Goal: Entertainment & Leisure: Consume media (video, audio)

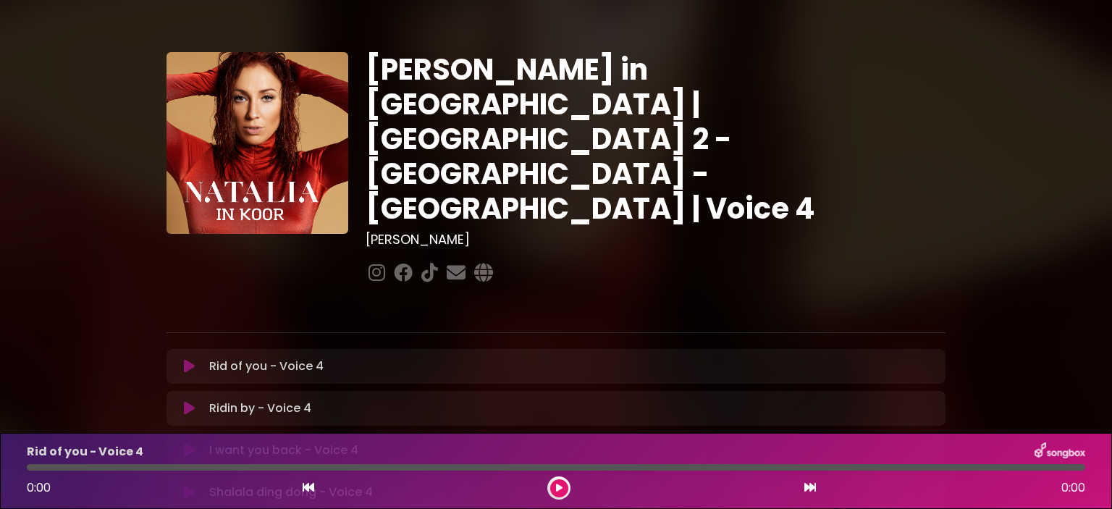
click at [186, 359] on icon at bounding box center [189, 366] width 11 height 14
click at [202, 467] on div at bounding box center [114, 467] width 175 height 7
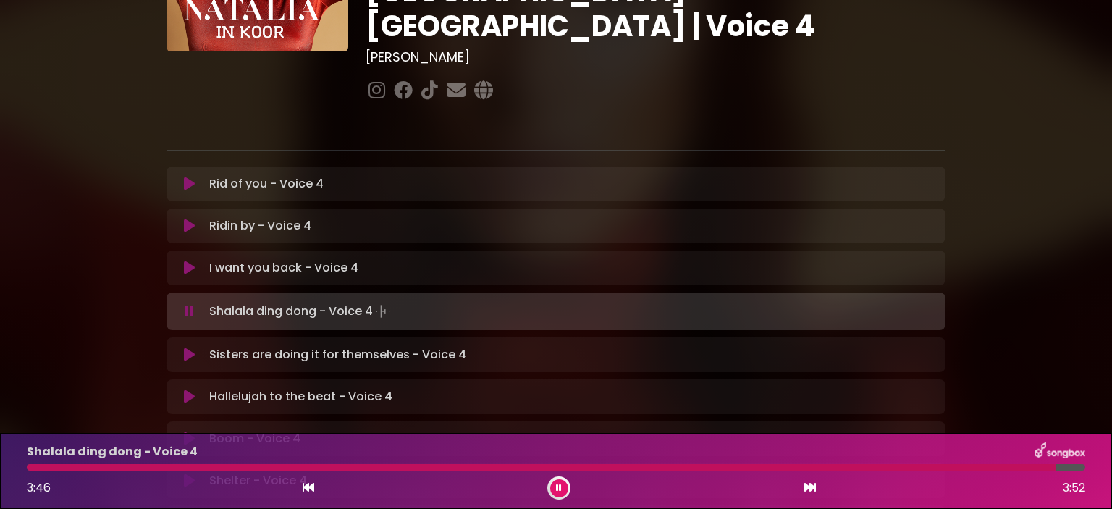
scroll to position [290, 0]
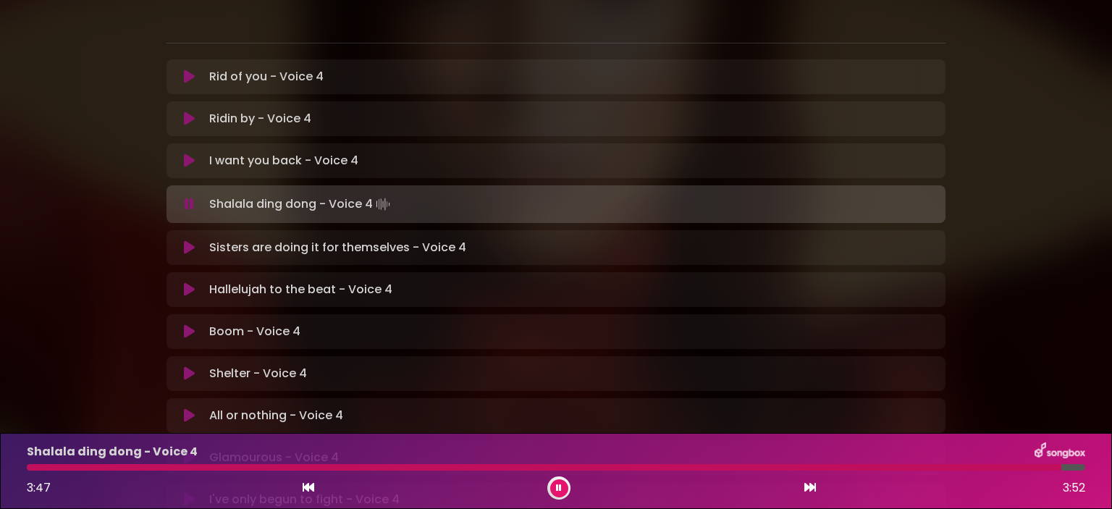
click at [189, 194] on div "Shalala ding dong - Voice 4 Loading Track..." at bounding box center [556, 204] width 762 height 20
click at [189, 197] on icon at bounding box center [189, 204] width 9 height 14
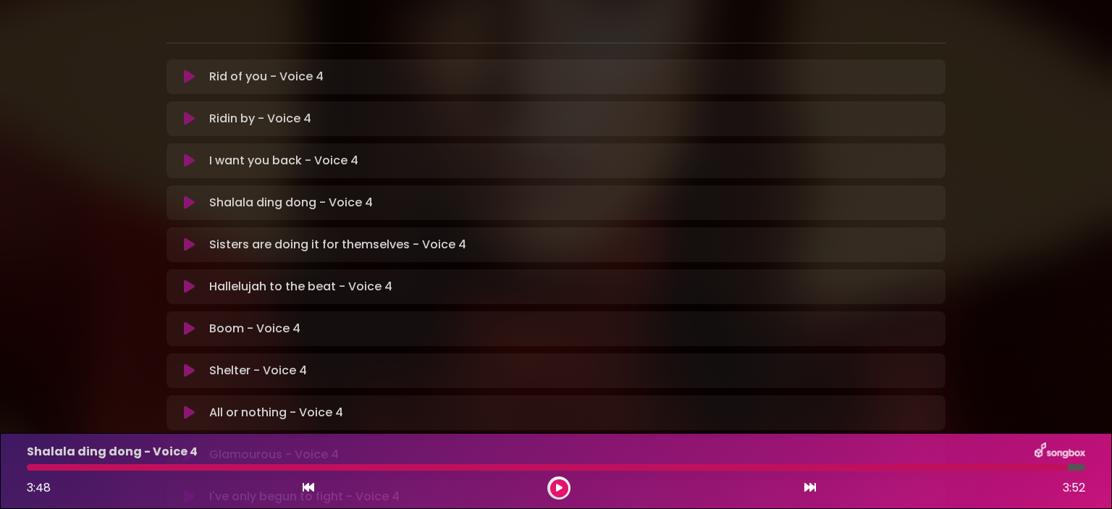
click at [186, 238] on icon at bounding box center [189, 245] width 11 height 14
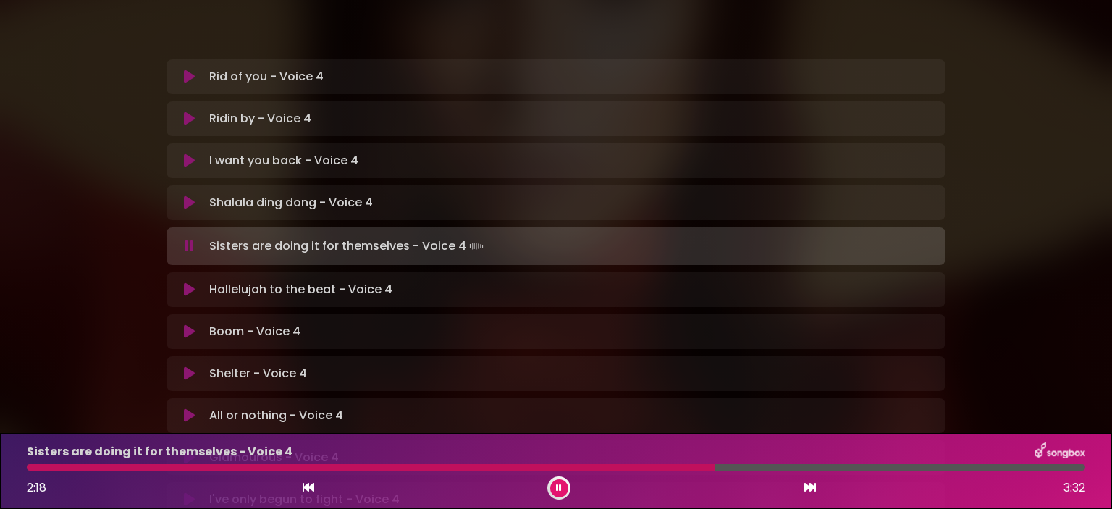
click at [674, 464] on div at bounding box center [371, 467] width 688 height 7
click at [658, 464] on div at bounding box center [342, 467] width 631 height 7
click at [658, 465] on div at bounding box center [353, 467] width 653 height 7
click at [606, 466] on div at bounding box center [556, 467] width 1059 height 7
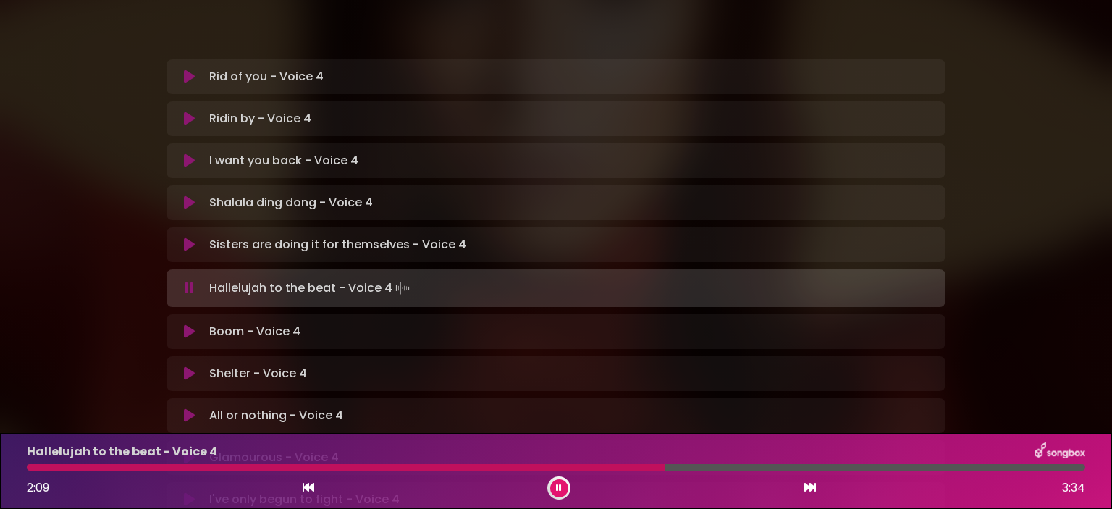
click at [542, 466] on div at bounding box center [346, 467] width 639 height 7
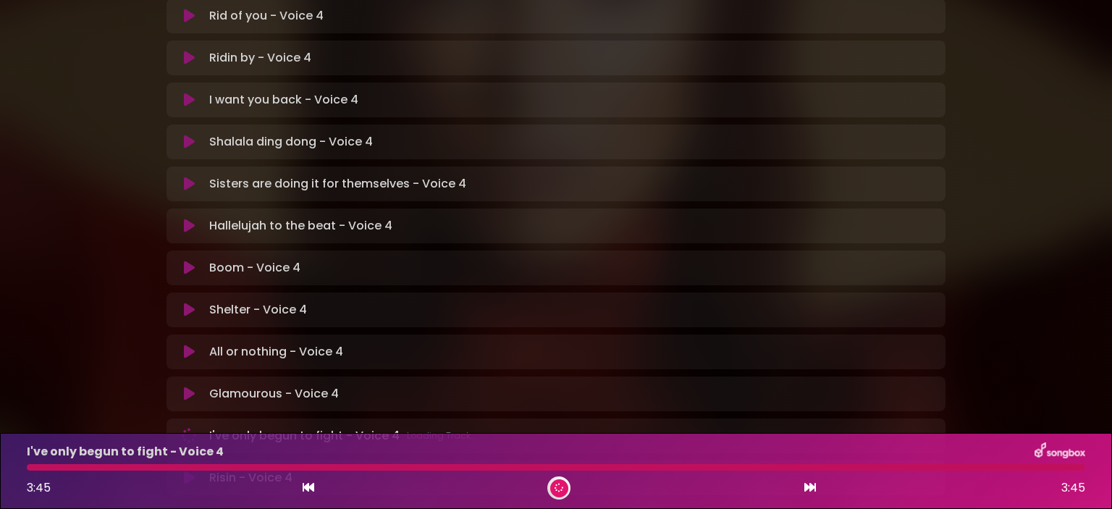
scroll to position [451, 0]
